Goal: Information Seeking & Learning: Learn about a topic

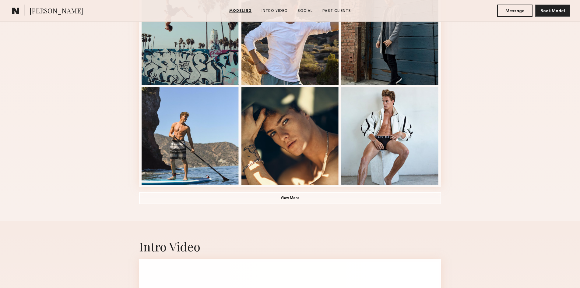
scroll to position [426, 0]
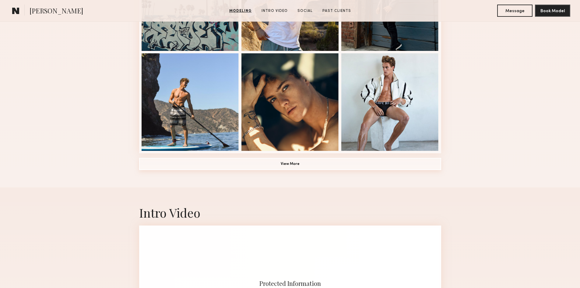
click at [289, 164] on button "View More" at bounding box center [290, 164] width 302 height 12
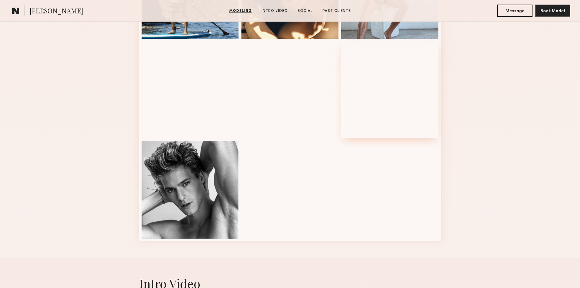
scroll to position [548, 0]
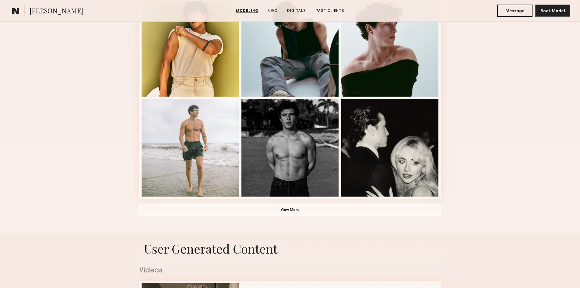
scroll to position [396, 0]
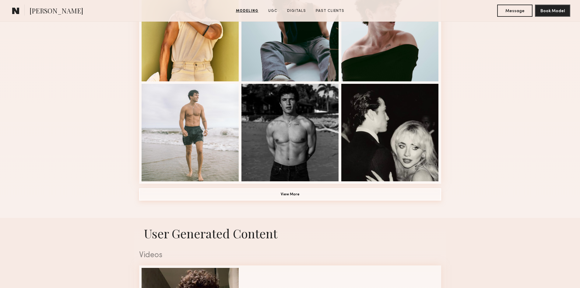
click at [292, 198] on button "View More" at bounding box center [290, 194] width 302 height 12
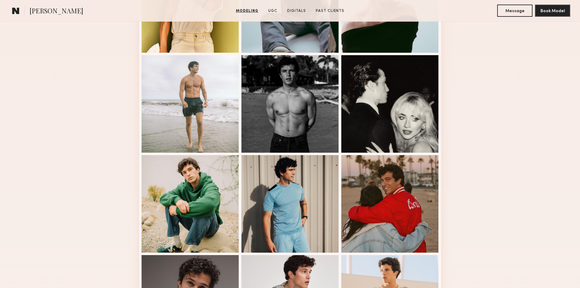
scroll to position [365, 0]
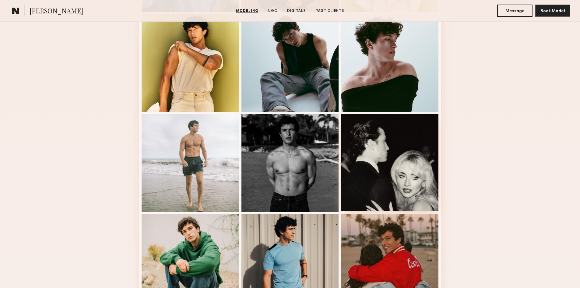
click at [415, 170] on div at bounding box center [389, 161] width 97 height 97
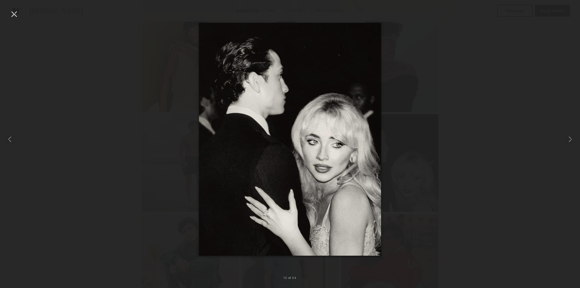
click at [9, 12] on div at bounding box center [14, 14] width 10 height 10
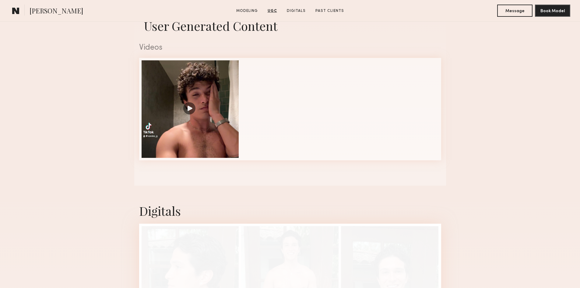
scroll to position [1004, 0]
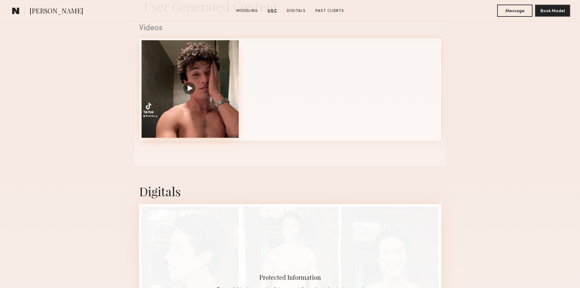
click at [189, 86] on div at bounding box center [189, 88] width 97 height 97
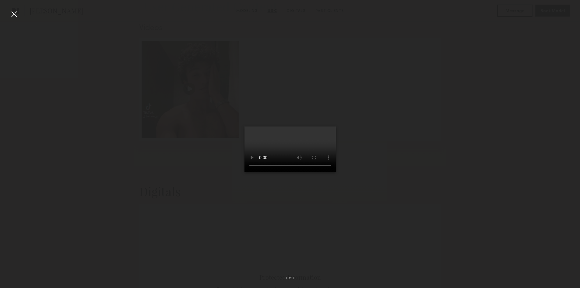
click at [12, 12] on div at bounding box center [14, 14] width 10 height 10
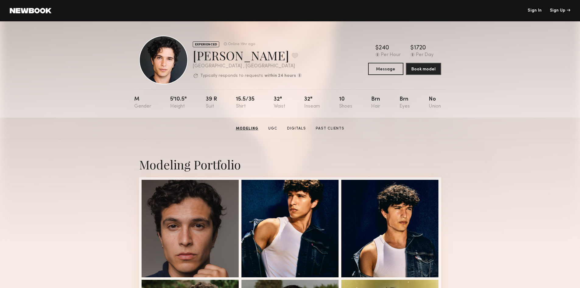
scroll to position [0, 0]
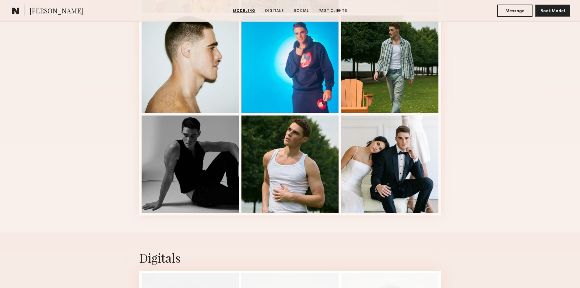
scroll to position [365, 0]
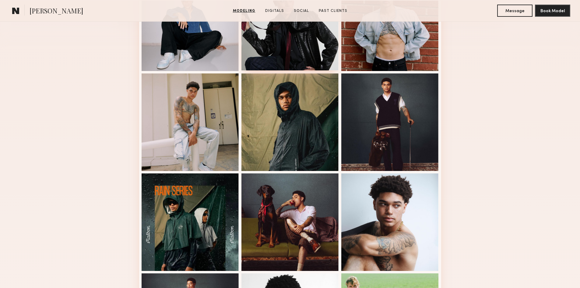
scroll to position [213, 0]
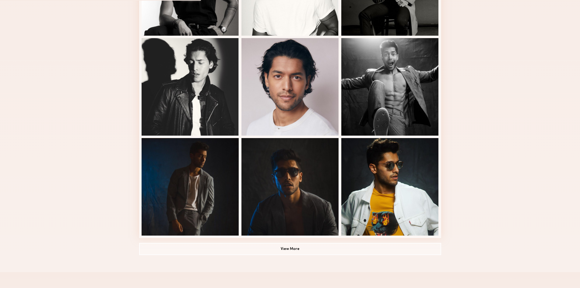
scroll to position [335, 0]
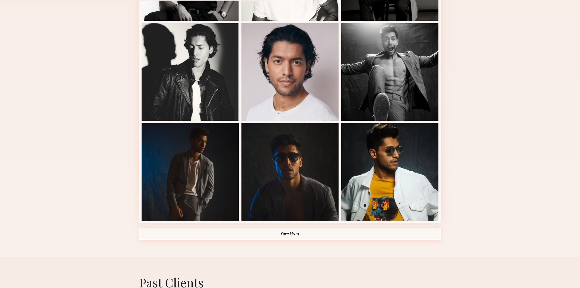
click at [315, 233] on button "View More" at bounding box center [290, 233] width 302 height 12
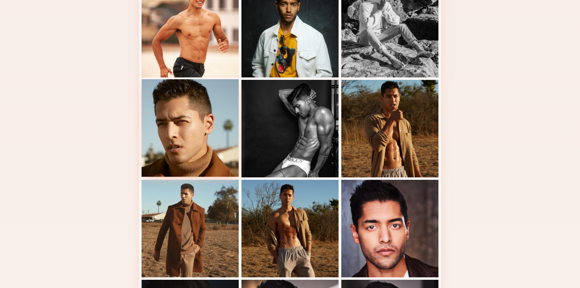
scroll to position [578, 0]
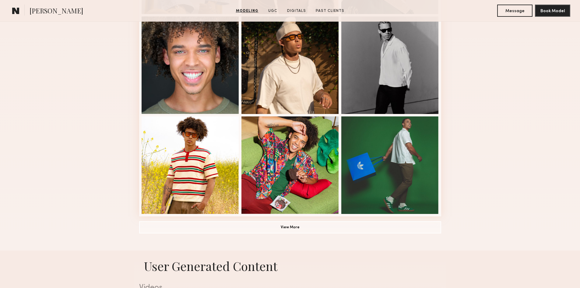
scroll to position [365, 0]
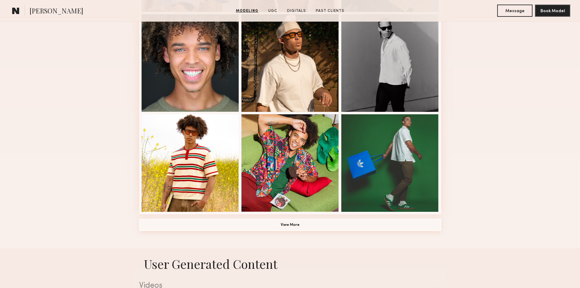
click at [298, 227] on button "View More" at bounding box center [290, 224] width 302 height 12
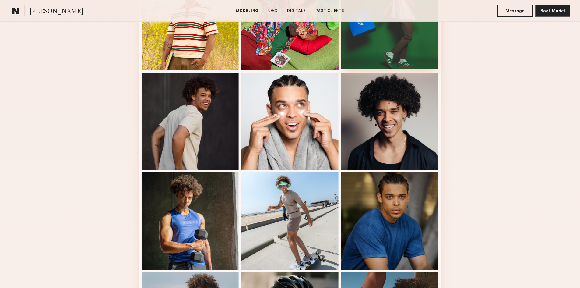
scroll to position [517, 0]
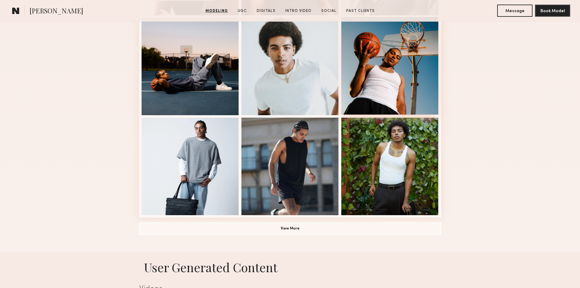
scroll to position [365, 0]
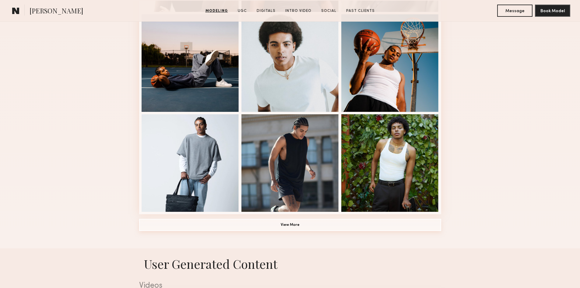
click at [301, 223] on button "View More" at bounding box center [290, 224] width 302 height 12
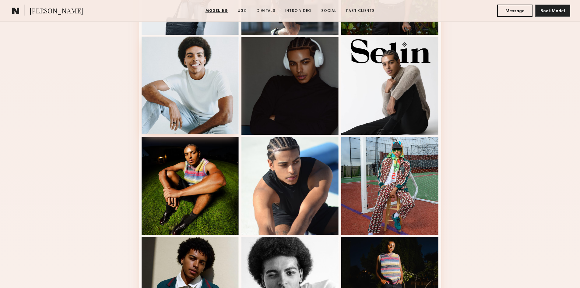
scroll to position [548, 0]
